Goal: Information Seeking & Learning: Learn about a topic

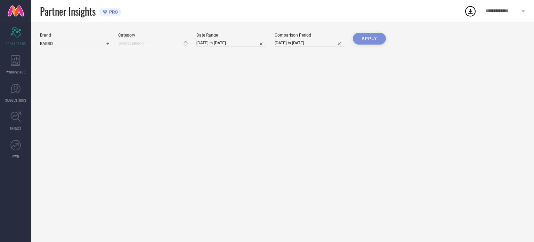
type input "All"
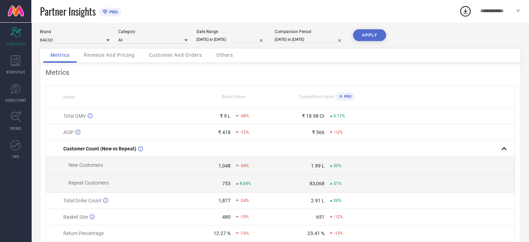
scroll to position [4, 0]
click at [372, 40] on div "APPLY" at bounding box center [369, 38] width 33 height 19
click at [374, 29] on button "APPLY" at bounding box center [369, 35] width 33 height 12
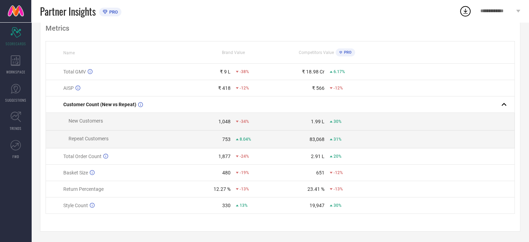
scroll to position [50, 0]
click at [13, 62] on icon at bounding box center [16, 60] width 10 height 10
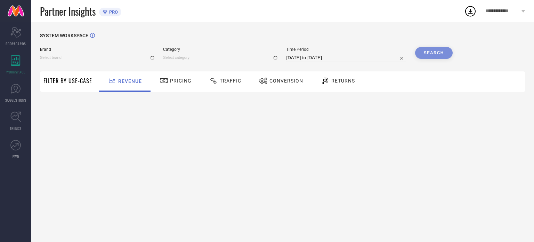
type input "BAESD"
type input "All"
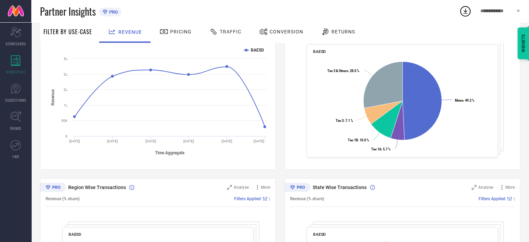
scroll to position [124, 0]
click at [175, 38] on div "Pricing" at bounding box center [175, 32] width 49 height 21
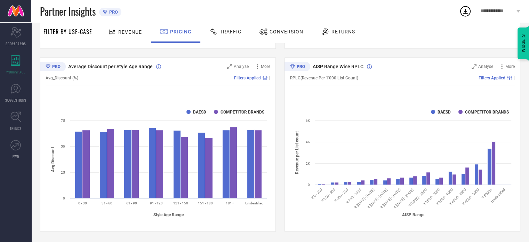
scroll to position [0, 0]
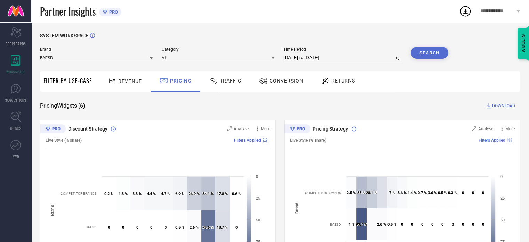
click at [223, 76] on div "Traffic" at bounding box center [225, 81] width 35 height 12
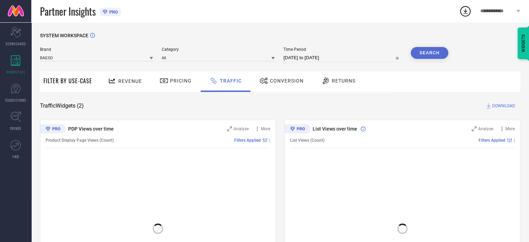
click at [264, 83] on icon at bounding box center [264, 81] width 9 height 8
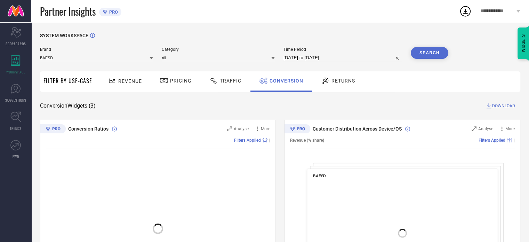
click at [315, 85] on div "Returns" at bounding box center [337, 81] width 51 height 21
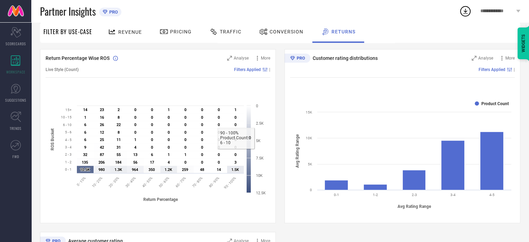
scroll to position [23, 0]
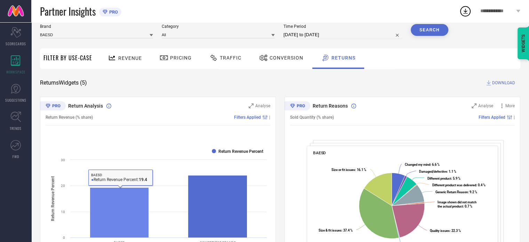
click at [114, 197] on rect at bounding box center [119, 212] width 59 height 50
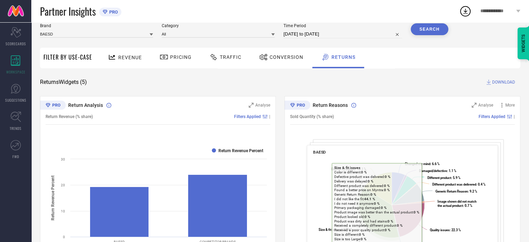
scroll to position [0, 0]
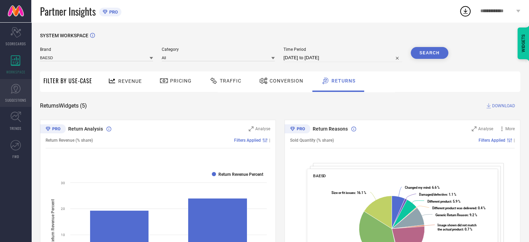
click at [15, 92] on icon at bounding box center [15, 89] width 10 height 10
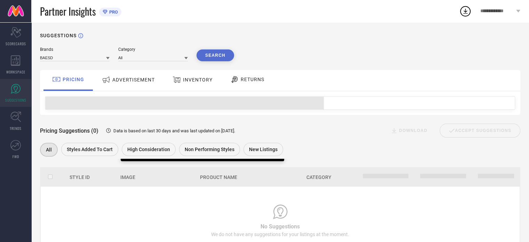
scroll to position [12, 0]
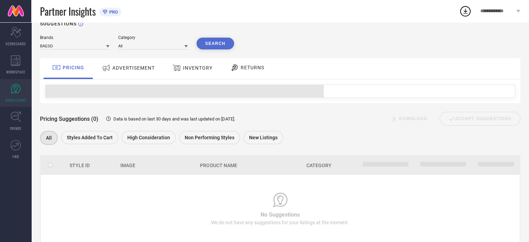
click at [134, 74] on div "ADVERTISEMENT" at bounding box center [128, 68] width 70 height 21
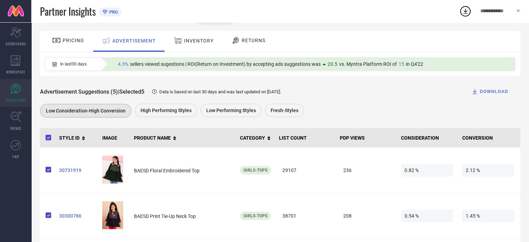
scroll to position [5, 0]
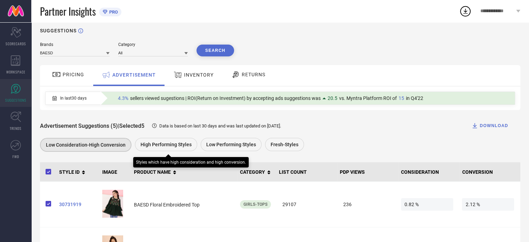
click at [167, 148] on div "High Performing Styles" at bounding box center [166, 144] width 62 height 13
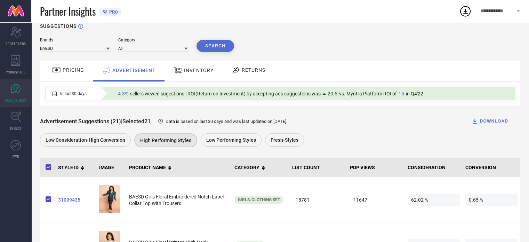
scroll to position [8, 0]
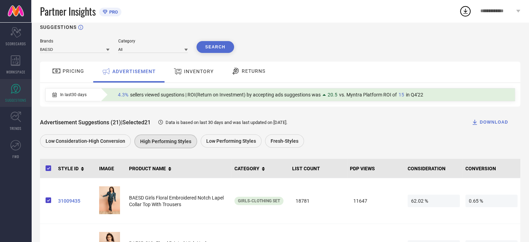
click at [163, 122] on icon at bounding box center [161, 122] width 6 height 6
drag, startPoint x: 173, startPoint y: 122, endPoint x: 267, endPoint y: 125, distance: 94.3
click at [267, 125] on span "Data is based on last 30 days and was last updated on [DATE] ." at bounding box center [227, 122] width 122 height 5
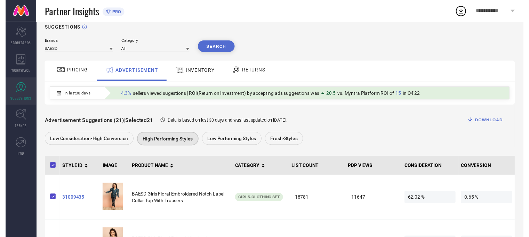
scroll to position [0, 0]
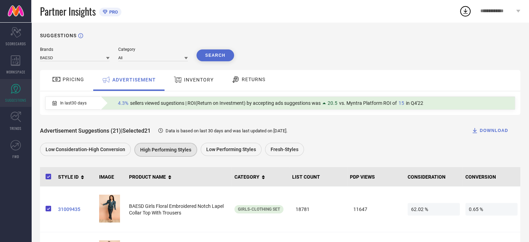
click at [203, 78] on span "INVENTORY" at bounding box center [199, 80] width 30 height 6
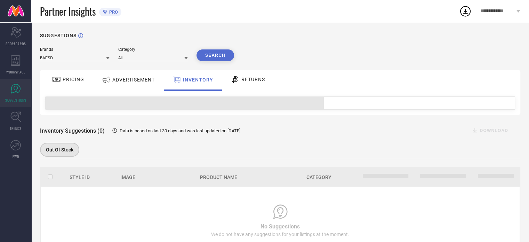
click at [247, 77] on span "RETURNS" at bounding box center [253, 80] width 24 height 6
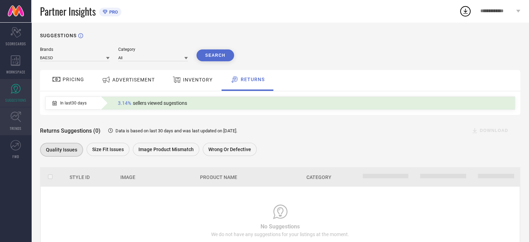
click at [21, 126] on span "TRENDS" at bounding box center [16, 128] width 12 height 5
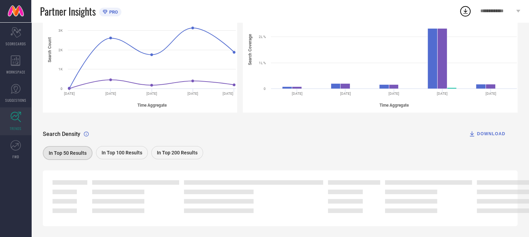
scroll to position [136, 0]
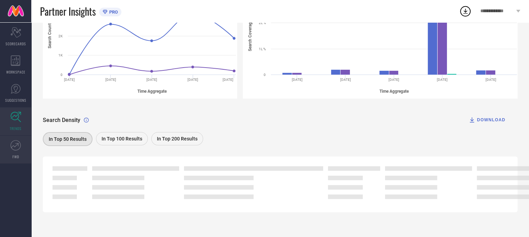
click at [19, 148] on icon at bounding box center [15, 145] width 10 height 10
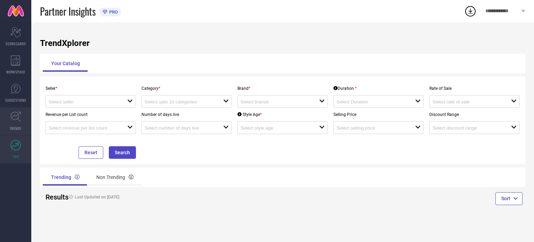
click at [15, 126] on span "TRENDS" at bounding box center [16, 128] width 12 height 5
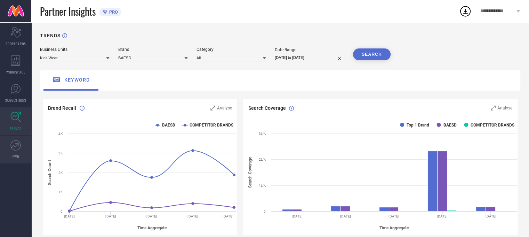
click at [21, 150] on icon at bounding box center [15, 145] width 10 height 10
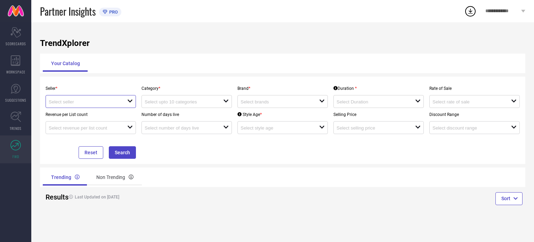
click at [102, 100] on input at bounding box center [84, 101] width 71 height 5
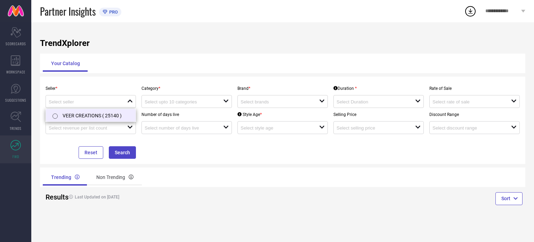
click at [96, 114] on li "VEER CREATIONS ( 25140 )" at bounding box center [91, 115] width 90 height 13
type input "VEER CREATIONS ( 25140 )"
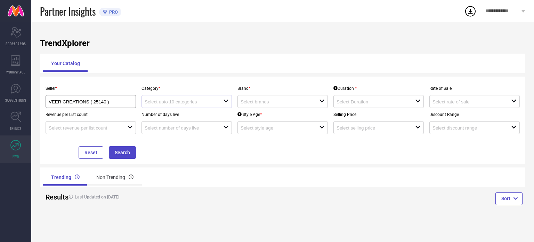
click at [171, 98] on div "open" at bounding box center [187, 101] width 90 height 13
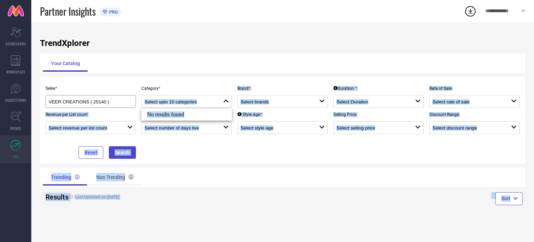
drag, startPoint x: 197, startPoint y: 111, endPoint x: 199, endPoint y: 101, distance: 10.5
click at [199, 101] on body "**********" at bounding box center [267, 121] width 534 height 242
click at [199, 101] on input at bounding box center [180, 101] width 71 height 5
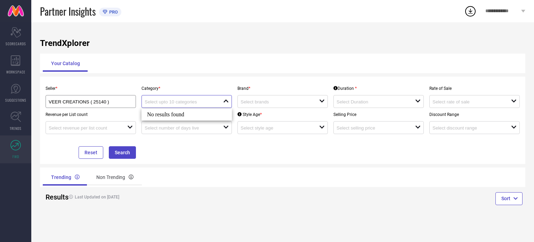
click at [199, 101] on input at bounding box center [180, 101] width 71 height 5
click at [129, 153] on button "Search" at bounding box center [122, 152] width 27 height 13
drag, startPoint x: 129, startPoint y: 153, endPoint x: 204, endPoint y: 108, distance: 86.9
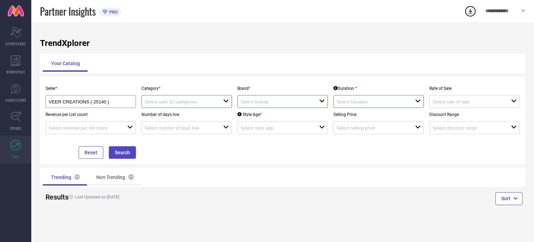
click at [204, 108] on div "Seller * VEER CREATIONS ( 25140 ) Category * open Brand * open Duration * open …" at bounding box center [283, 120] width 480 height 77
drag, startPoint x: 204, startPoint y: 108, endPoint x: 209, endPoint y: 104, distance: 6.6
click at [209, 104] on div "open" at bounding box center [187, 101] width 90 height 13
click at [209, 104] on input at bounding box center [180, 101] width 71 height 5
click at [20, 124] on link "TRENDS" at bounding box center [15, 121] width 31 height 28
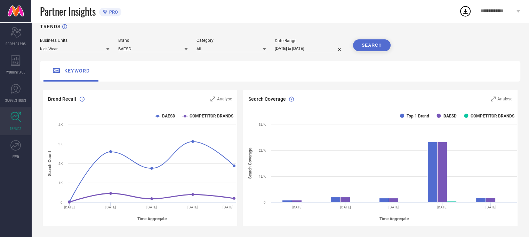
scroll to position [1, 0]
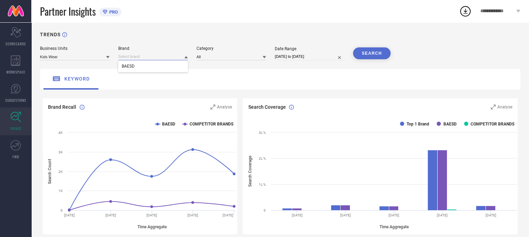
click at [135, 58] on input at bounding box center [153, 56] width 70 height 7
click at [67, 60] on div "Kids Wear" at bounding box center [75, 56] width 70 height 7
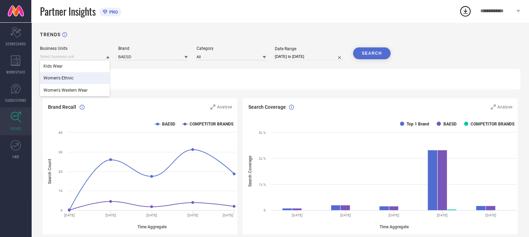
click at [72, 83] on div "Women's Ethnic" at bounding box center [75, 78] width 70 height 12
click at [140, 57] on input at bounding box center [153, 56] width 70 height 7
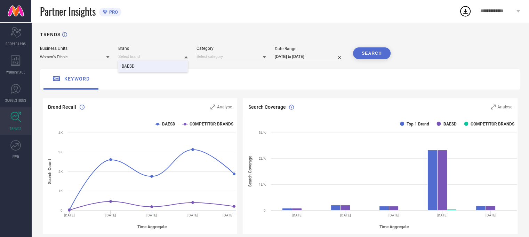
click at [141, 69] on div "BAESD" at bounding box center [153, 66] width 70 height 12
click at [362, 55] on button "SEARCH" at bounding box center [372, 53] width 38 height 12
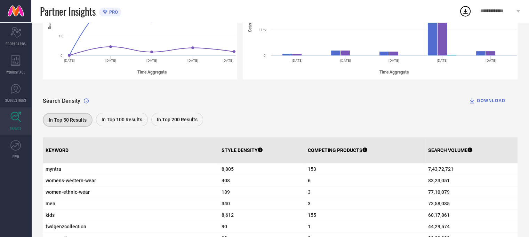
scroll to position [154, 0]
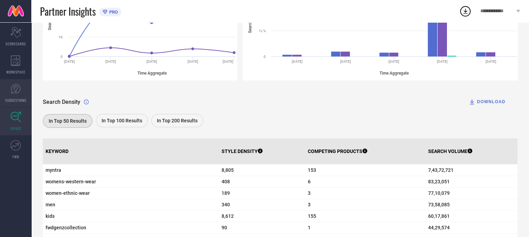
click at [3, 98] on link "SUGGESTIONS" at bounding box center [15, 93] width 31 height 28
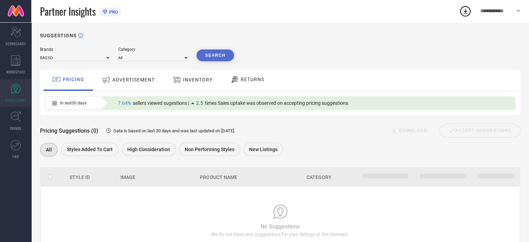
scroll to position [31, 0]
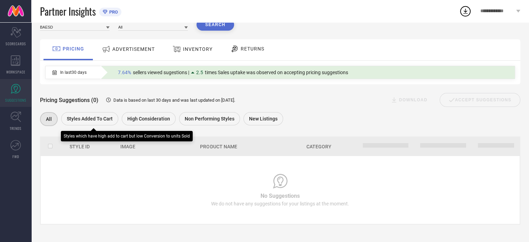
click at [84, 125] on div "Styles Added To Cart" at bounding box center [89, 118] width 57 height 13
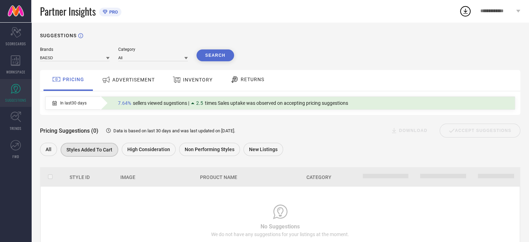
click at [128, 82] on span "ADVERTISEMENT" at bounding box center [133, 80] width 42 height 6
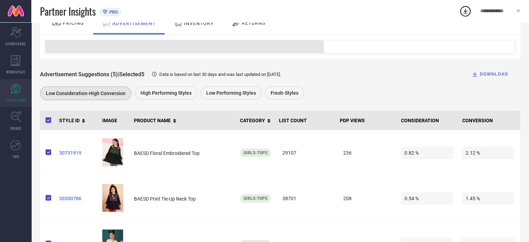
scroll to position [57, 0]
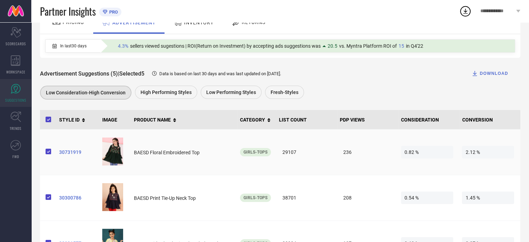
click at [74, 154] on span "30731919" at bounding box center [78, 152] width 38 height 6
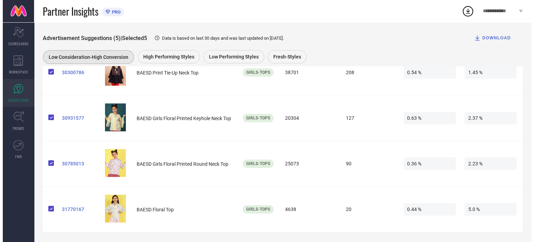
scroll to position [0, 0]
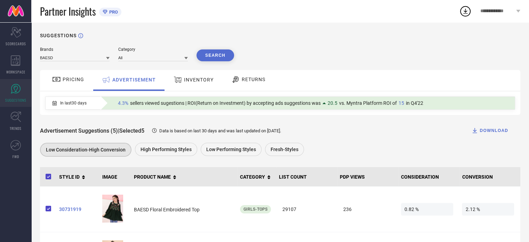
click at [78, 84] on div "PRICING" at bounding box center [67, 79] width 35 height 12
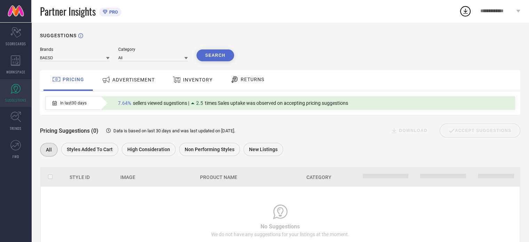
click at [17, 95] on link "SUGGESTIONS" at bounding box center [15, 93] width 31 height 28
click at [11, 35] on icon at bounding box center [15, 32] width 10 height 10
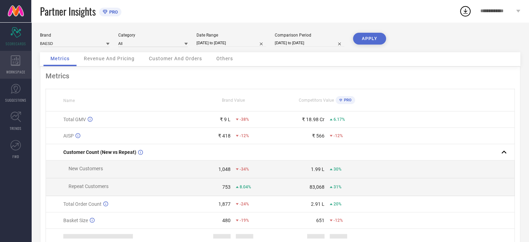
click at [0, 56] on div "WORKSPACE" at bounding box center [15, 65] width 31 height 28
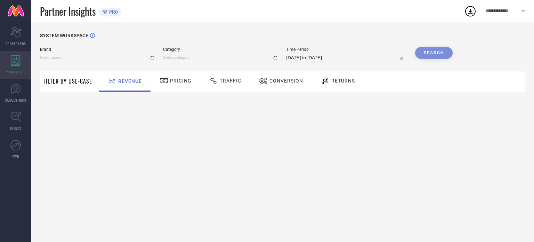
type input "BAESD"
type input "All"
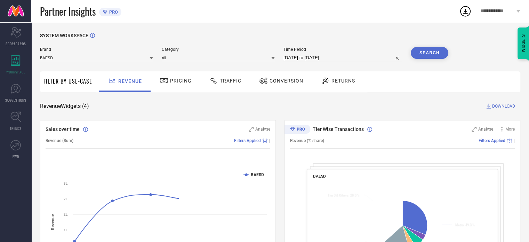
click at [173, 83] on span "Pricing" at bounding box center [181, 81] width 22 height 6
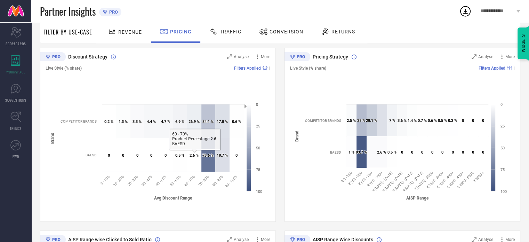
scroll to position [77, 0]
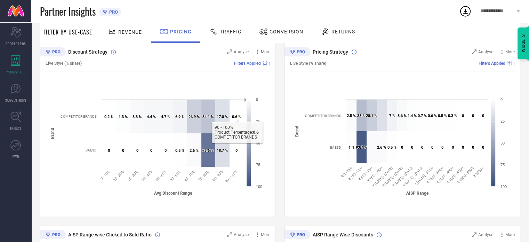
click at [237, 118] on text "0.6 % ​ 0.6 %" at bounding box center [236, 116] width 9 height 5
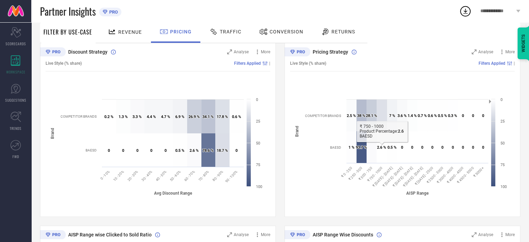
click at [386, 151] on icon at bounding box center [382, 147] width 10 height 32
click at [379, 148] on text "2.6 % ​ 2.6 %" at bounding box center [381, 147] width 9 height 5
click at [487, 54] on span "Analyse" at bounding box center [485, 51] width 15 height 5
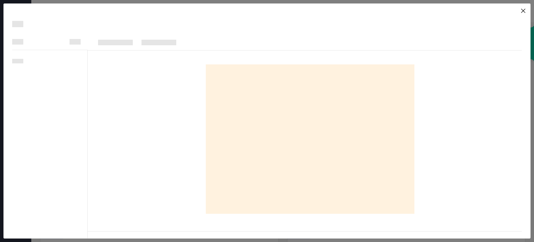
click at [273, 141] on div at bounding box center [310, 139] width 209 height 104
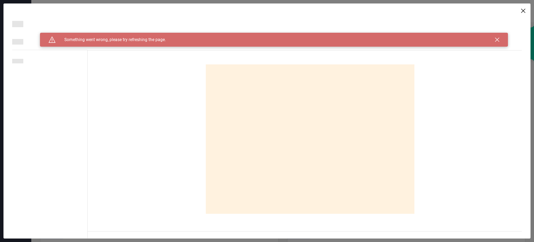
click at [500, 42] on div "Caution Created with Sketch. Something went wrong, please try refreshing the pa…" at bounding box center [274, 40] width 468 height 14
click at [498, 39] on icon at bounding box center [498, 40] width 4 height 4
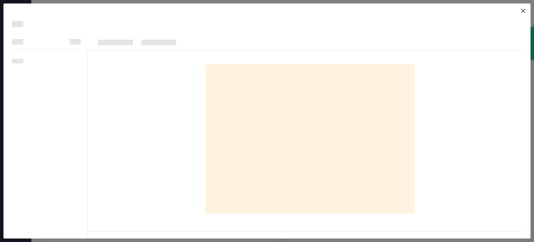
click at [527, 8] on div "Metric loader ... Metric loader ..." at bounding box center [309, 120] width 443 height 235
click at [526, 8] on div "Metric loader ... Metric loader ..." at bounding box center [309, 120] width 443 height 235
click at [524, 12] on icon at bounding box center [524, 11] width 4 height 4
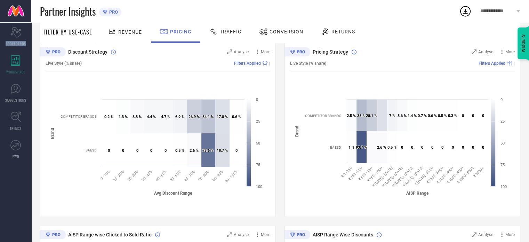
click at [524, 12] on div "**********" at bounding box center [500, 11] width 57 height 22
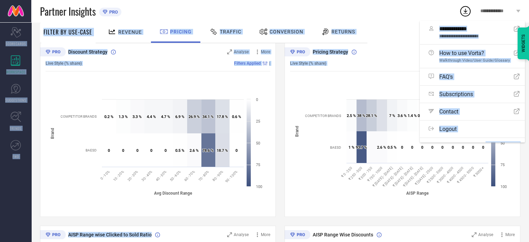
drag, startPoint x: 524, startPoint y: 12, endPoint x: 355, endPoint y: 77, distance: 180.6
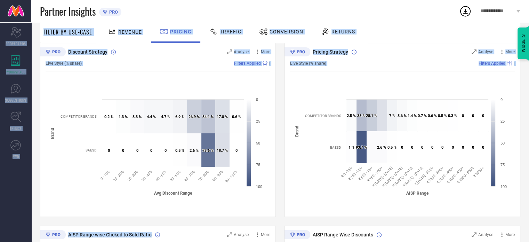
click at [355, 77] on div "Pricing Strategy Analyse More Live Style (% share) Filters Applied | Created wi…" at bounding box center [403, 130] width 236 height 174
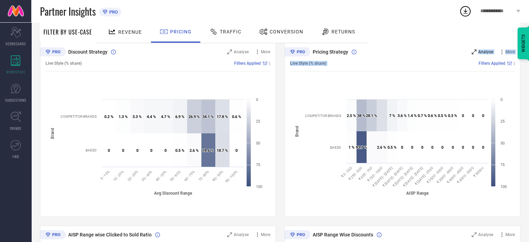
drag, startPoint x: 477, startPoint y: 56, endPoint x: 479, endPoint y: 50, distance: 6.5
click at [479, 50] on div "Pricing Strategy Analyse More Live Style (% share) Filters Applied | Created wi…" at bounding box center [403, 130] width 236 height 174
click at [479, 50] on span "Analyse" at bounding box center [485, 51] width 15 height 5
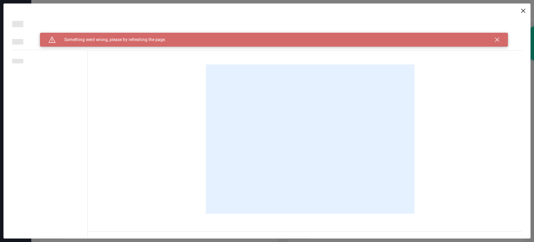
click at [522, 11] on icon at bounding box center [524, 11] width 4 height 4
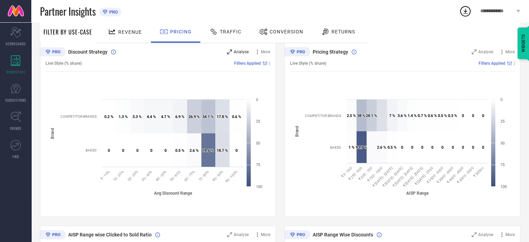
click at [244, 51] on span "Analyse" at bounding box center [241, 51] width 15 height 5
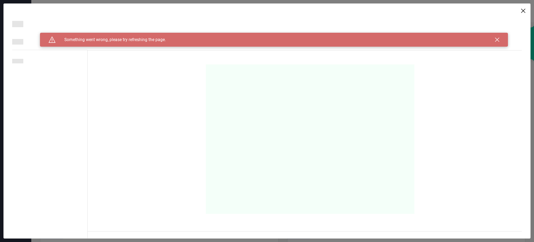
click at [528, 7] on div "Metric loader ... Metric loader ..." at bounding box center [309, 120] width 443 height 235
click at [524, 11] on icon at bounding box center [524, 11] width 4 height 4
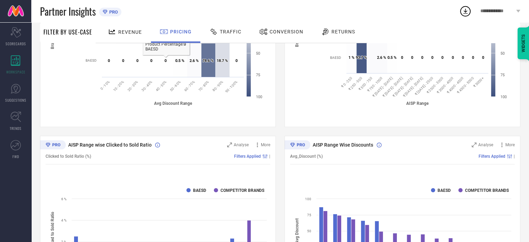
scroll to position [203, 0]
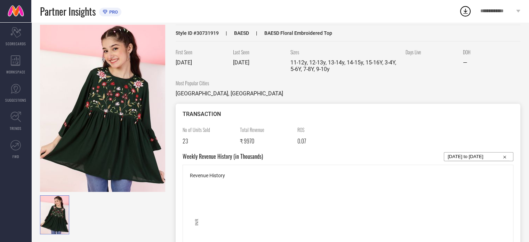
scroll to position [20, 0]
